Goal: Find specific page/section: Find specific page/section

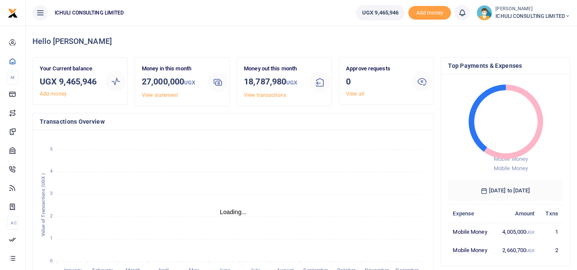
scroll to position [7, 7]
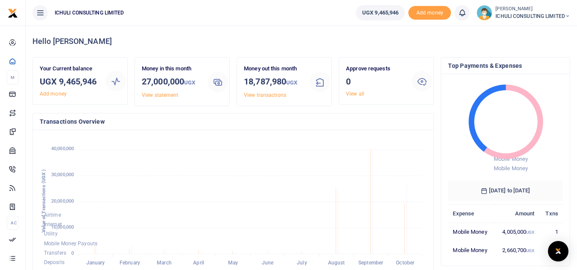
scroll to position [7, 7]
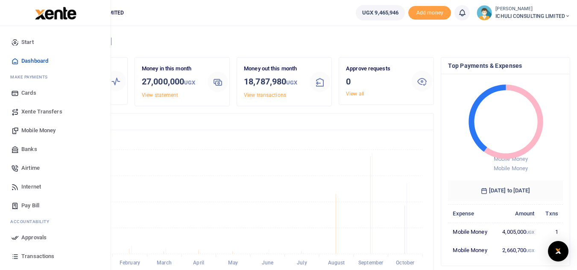
click at [29, 234] on span "Approvals" at bounding box center [33, 238] width 25 height 9
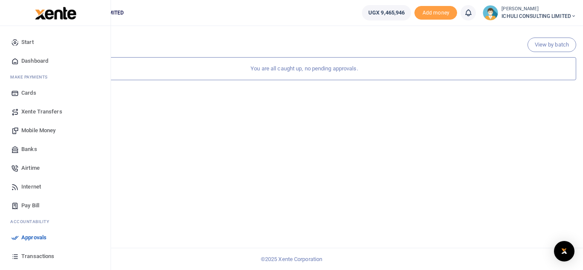
click at [35, 257] on span "Transactions" at bounding box center [37, 256] width 33 height 9
